Goal: Complete application form: Complete application form

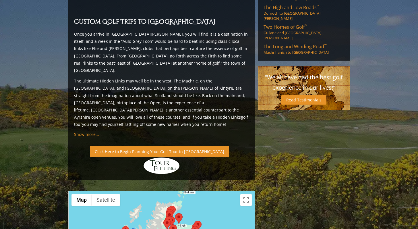
scroll to position [310, 0]
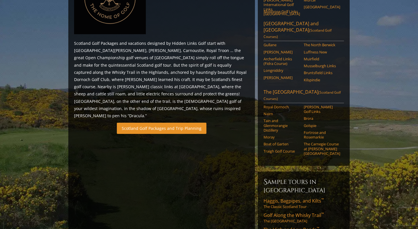
click at [172, 123] on link "Scotland Golf Packages and Trip Planning" at bounding box center [162, 128] width 90 height 11
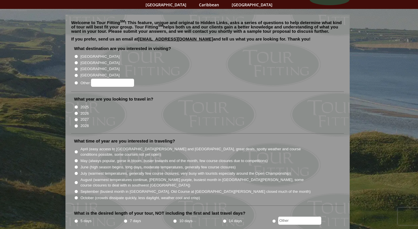
scroll to position [37, 0]
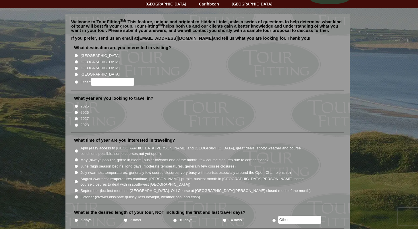
click at [77, 111] on input "2026" at bounding box center [76, 113] width 4 height 4
radio input "true"
click at [76, 60] on input "[GEOGRAPHIC_DATA]" at bounding box center [76, 62] width 4 height 4
radio input "true"
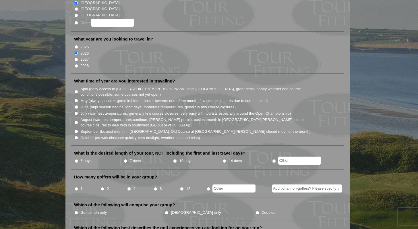
scroll to position [97, 0]
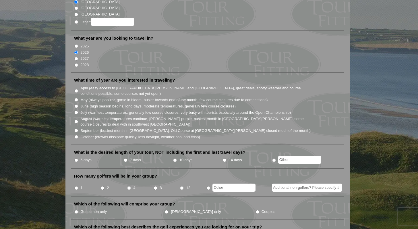
click at [76, 98] on input "May (always popular, gorse in bloom, busier towards end of the month, few cours…" at bounding box center [76, 100] width 4 height 4
radio input "true"
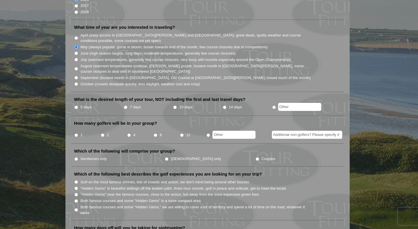
scroll to position [150, 0]
click at [77, 105] on input "5 days" at bounding box center [76, 107] width 4 height 4
radio input "true"
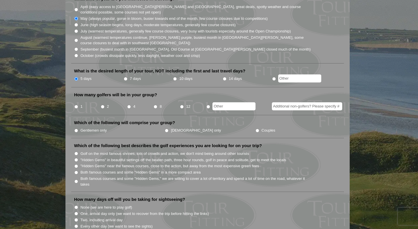
scroll to position [180, 0]
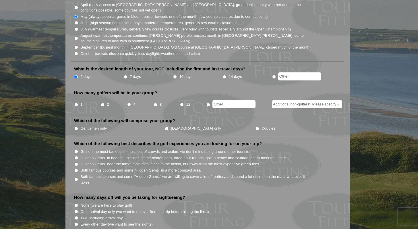
click at [130, 103] on input "4" at bounding box center [129, 105] width 4 height 4
radio input "true"
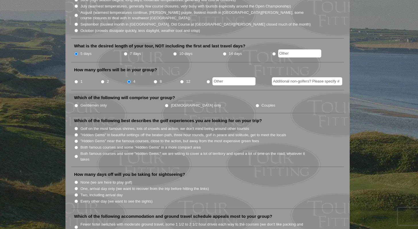
scroll to position [204, 0]
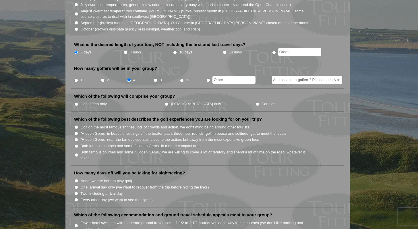
click at [78, 102] on input "Gentlemen only" at bounding box center [76, 104] width 4 height 4
radio input "true"
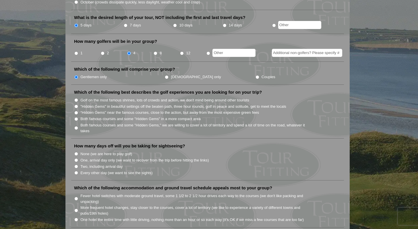
scroll to position [232, 0]
click at [77, 98] on input "Golf on the most famous shrines, lots of crowds and action, we don't mind being…" at bounding box center [76, 100] width 4 height 4
radio input "true"
click at [77, 104] on input ""Hidden Gems" in beautiful settings off the beaten path, three hour rounds, gol…" at bounding box center [76, 106] width 4 height 4
radio input "true"
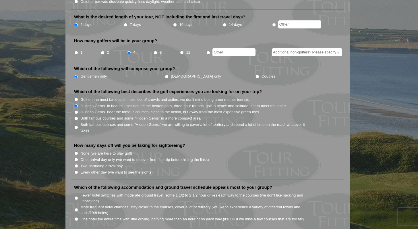
click at [77, 117] on input "Both famous courses and some "Hidden Gems" in a more compact area" at bounding box center [76, 119] width 4 height 4
radio input "true"
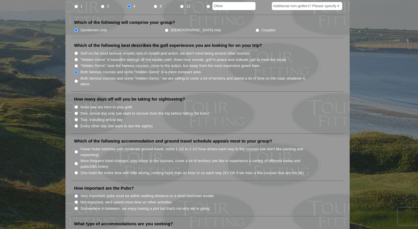
scroll to position [279, 0]
click at [76, 105] on input "None (we are here to play golf)" at bounding box center [76, 107] width 4 height 4
radio input "true"
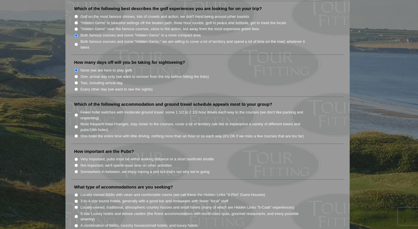
scroll to position [326, 0]
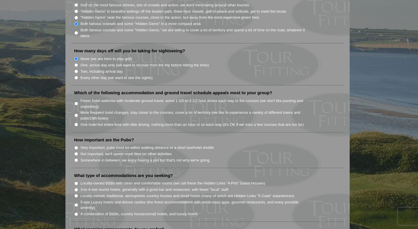
click at [76, 113] on input "More frequent hotel changes, stay closer to the courses, cover a lot of territo…" at bounding box center [76, 115] width 4 height 4
radio input "true"
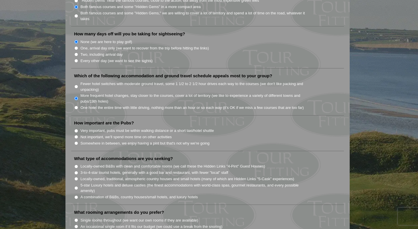
scroll to position [344, 0]
click at [77, 127] on li "Very important, pubs must be within walking distance or a short taxi/hotel shut…" at bounding box center [210, 130] width 272 height 6
click at [76, 129] on input "Very important, pubs must be within walking distance or a short taxi/hotel shut…" at bounding box center [76, 131] width 4 height 4
radio input "true"
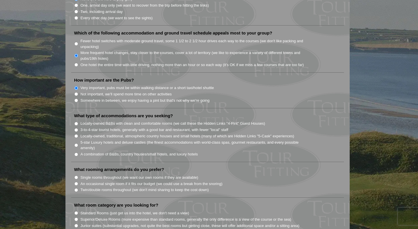
scroll to position [387, 0]
click at [77, 121] on input "Locally-owned B&Bs with clean and comfortable rooms (we call these the Hidden L…" at bounding box center [76, 123] width 4 height 4
radio input "true"
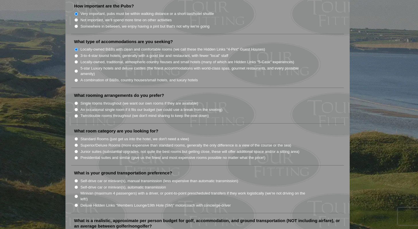
scroll to position [463, 0]
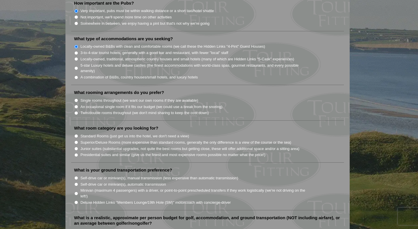
click at [78, 98] on input "Single rooms throughout (we want our own rooms if they are available)" at bounding box center [76, 100] width 4 height 4
radio input "true"
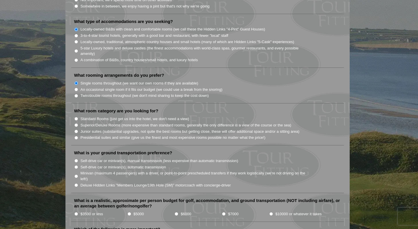
scroll to position [486, 0]
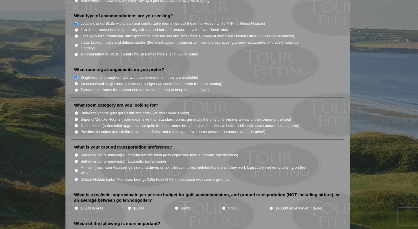
click at [76, 110] on li "Standard Rooms (just get us into the hotel, we don't need a view)" at bounding box center [210, 113] width 272 height 6
click at [76, 111] on input "Standard Rooms (just get us into the hotel, we don't need a view)" at bounding box center [76, 113] width 4 height 4
radio input "true"
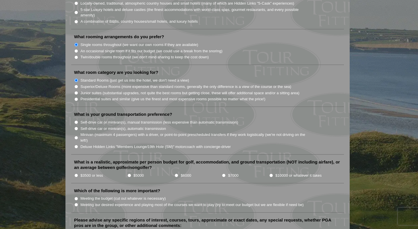
scroll to position [520, 0]
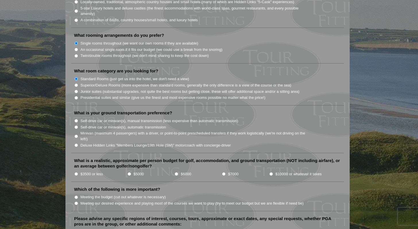
click at [75, 134] on input "Minivan (maximum 4 passengers) with a driver, or point-to-point prescheduled tr…" at bounding box center [76, 136] width 4 height 4
radio input "true"
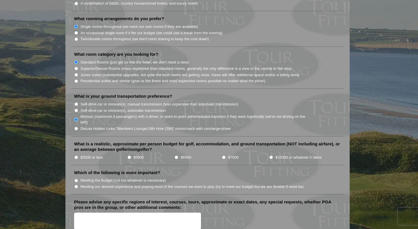
click at [77, 127] on input "Deluxe Hidden Links "Members Lounge/19th Hole (SM)" motorcoach with concierge-d…" at bounding box center [76, 129] width 4 height 4
radio input "true"
click at [77, 118] on input "Minivan (maximum 4 passengers) with a driver, or point-to-point prescheduled tr…" at bounding box center [76, 120] width 4 height 4
radio input "true"
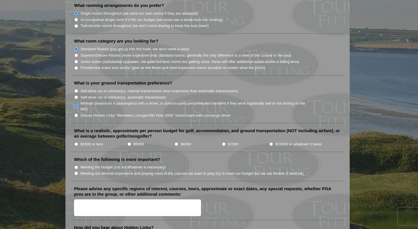
scroll to position [552, 0]
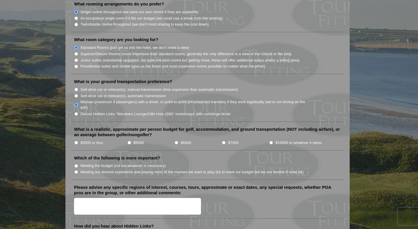
click at [76, 141] on input "$3500 or less" at bounding box center [76, 143] width 4 height 4
radio input "true"
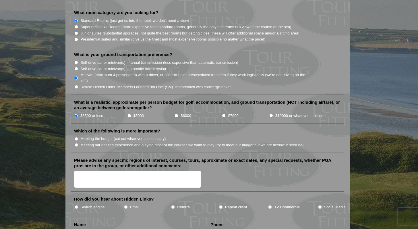
scroll to position [579, 0]
click at [77, 143] on input "Meeting our desired experience and playing most of the courses we want to play …" at bounding box center [76, 145] width 4 height 4
radio input "true"
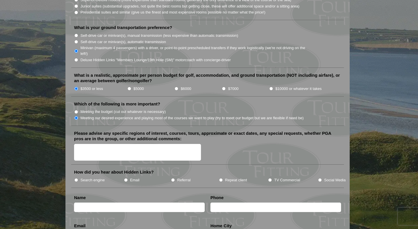
scroll to position [607, 0]
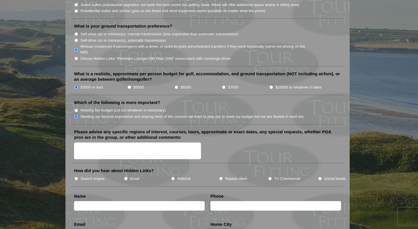
click at [76, 177] on input "Search engine" at bounding box center [76, 179] width 4 height 4
radio input "true"
click at [92, 201] on input "text" at bounding box center [139, 205] width 131 height 9
type input "John J Elliott"
type input "Austin"
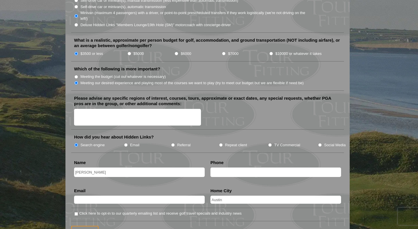
scroll to position [641, 0]
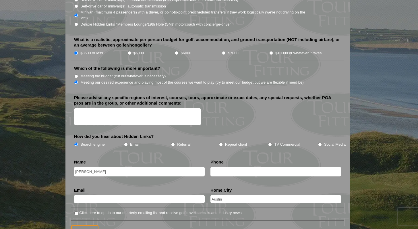
drag, startPoint x: 119, startPoint y: 163, endPoint x: 30, endPoint y: 155, distance: 89.3
type input "Jack Elliott"
type input "4126133902"
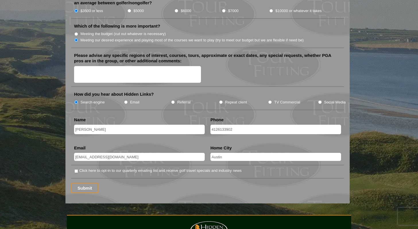
scroll to position [684, 0]
type input "jj.elliott9@gmail.com"
click at [82, 183] on input "Submit" at bounding box center [84, 188] width 27 height 10
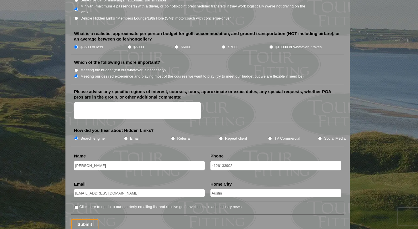
scroll to position [706, 0]
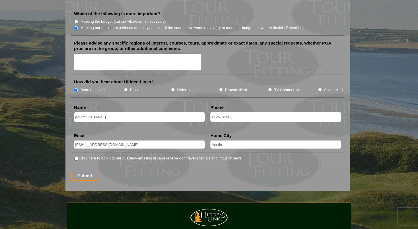
click at [113, 155] on label "Click here to opt-in to our quarterly emailing list and receive golf travel spe…" at bounding box center [160, 158] width 162 height 6
click at [78, 157] on input "Click here to opt-in to our quarterly emailing list and receive golf travel spe…" at bounding box center [76, 159] width 4 height 4
checkbox input "true"
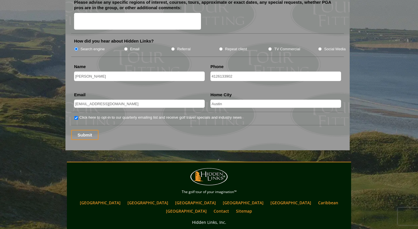
scroll to position [751, 0]
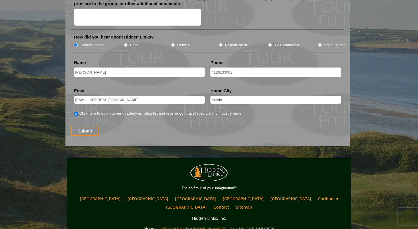
click at [216, 67] on input "4126133902" at bounding box center [275, 71] width 131 height 9
drag, startPoint x: 238, startPoint y: 65, endPoint x: 196, endPoint y: 65, distance: 42.8
type input "1"
click at [86, 126] on input "Submit" at bounding box center [84, 131] width 27 height 10
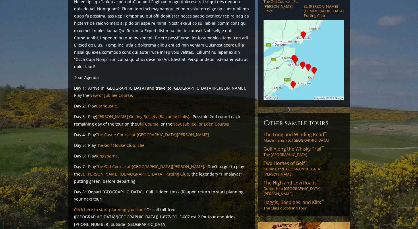
scroll to position [128, 0]
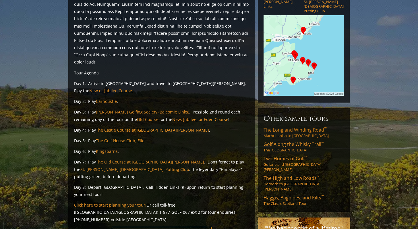
click at [308, 127] on span "The Long and Winding Road ™" at bounding box center [295, 130] width 63 height 6
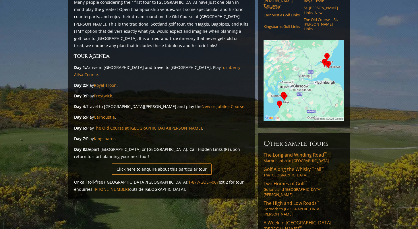
scroll to position [86, 0]
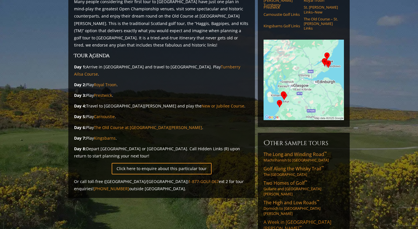
click at [288, 219] on span "A Week in [GEOGRAPHIC_DATA][PERSON_NAME] ™" at bounding box center [298, 225] width 68 height 13
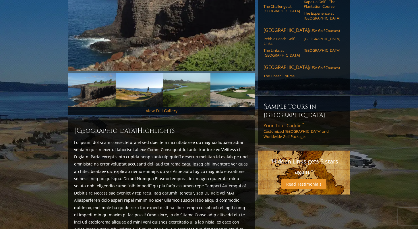
scroll to position [135, 0]
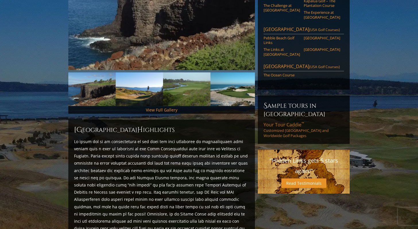
click at [289, 121] on link "Your Tour Caddie ™ Customized [GEOGRAPHIC_DATA] and Worldwide Golf Packages" at bounding box center [304, 129] width 80 height 17
